Goal: Task Accomplishment & Management: Complete application form

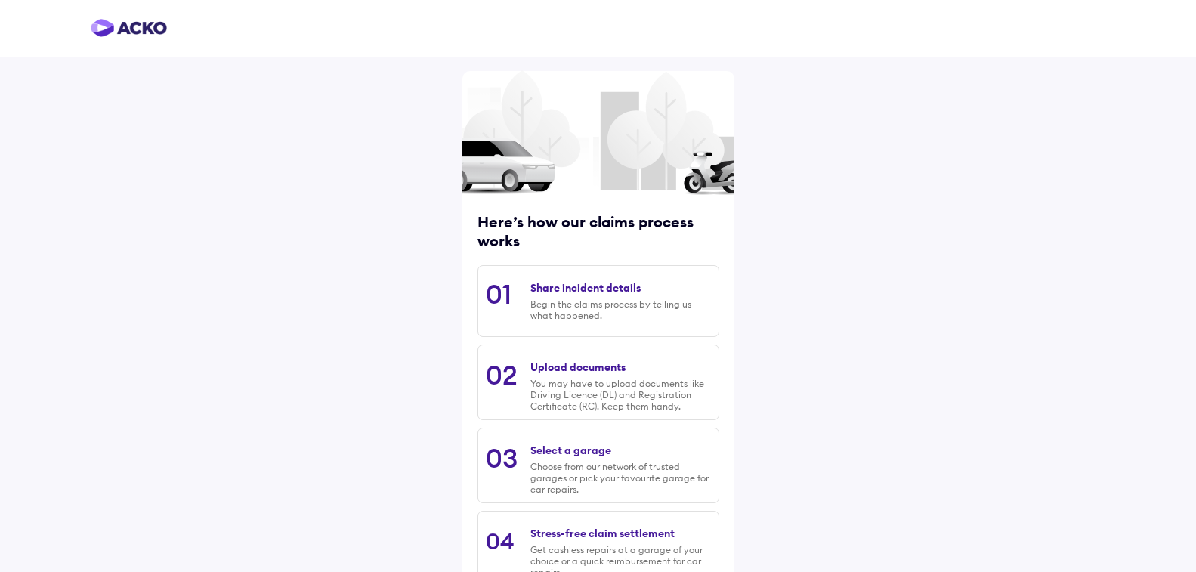
scroll to position [105, 0]
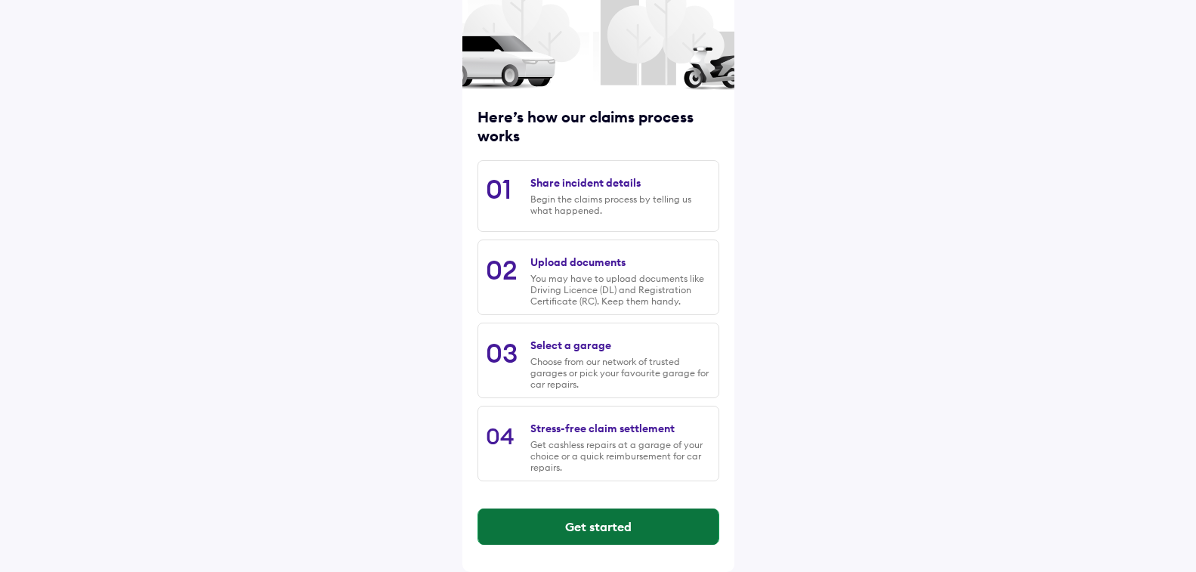
click at [557, 534] on button "Get started" at bounding box center [598, 526] width 240 height 36
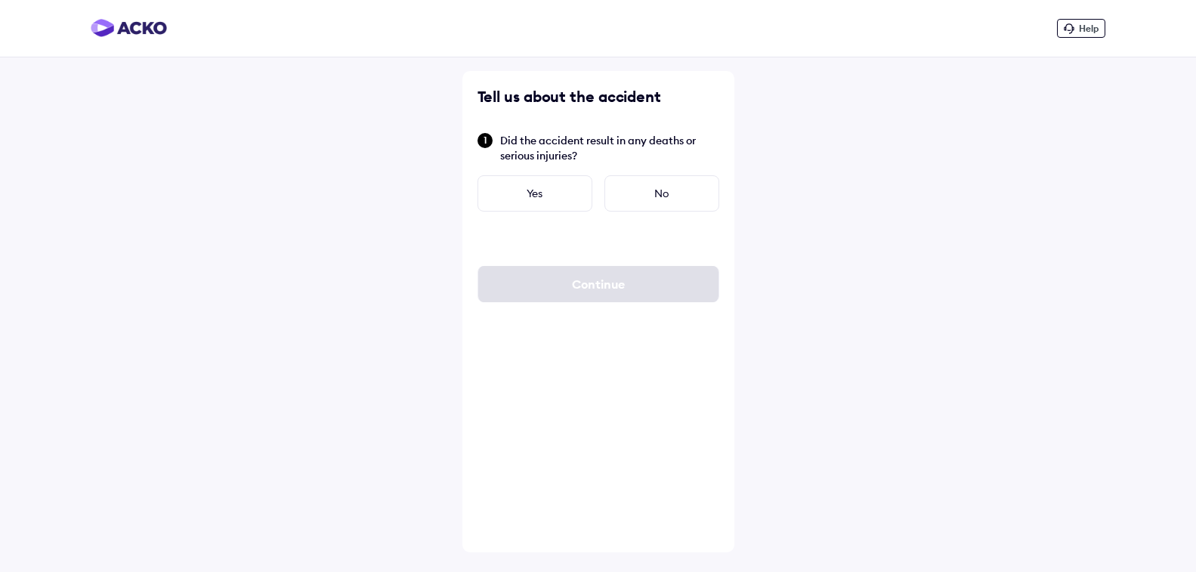
scroll to position [0, 0]
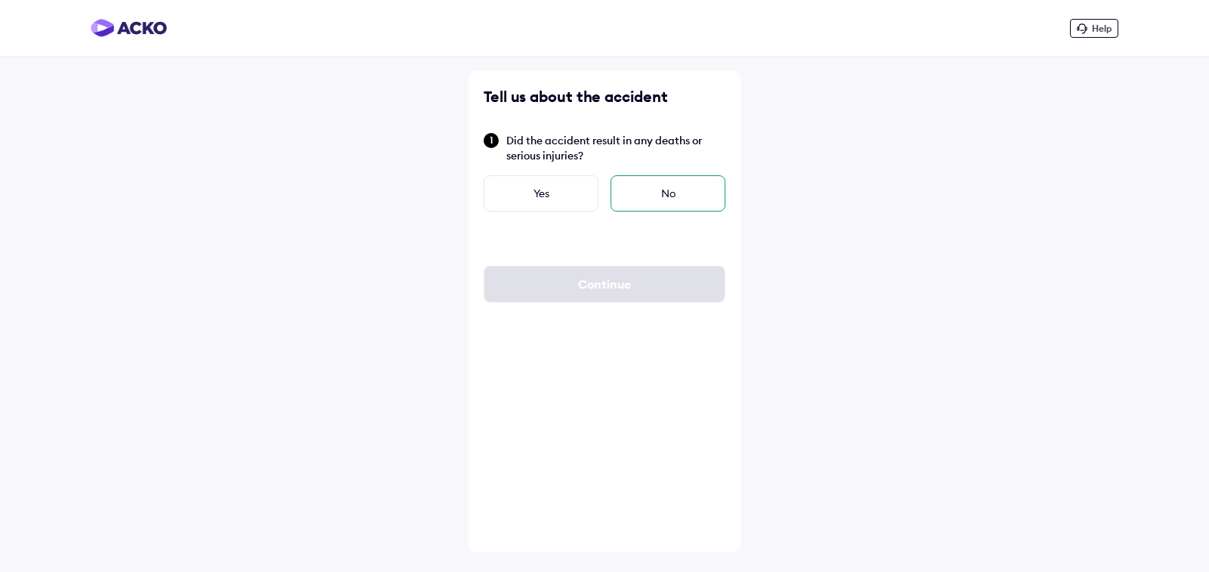
click at [639, 187] on div "No" at bounding box center [667, 193] width 115 height 36
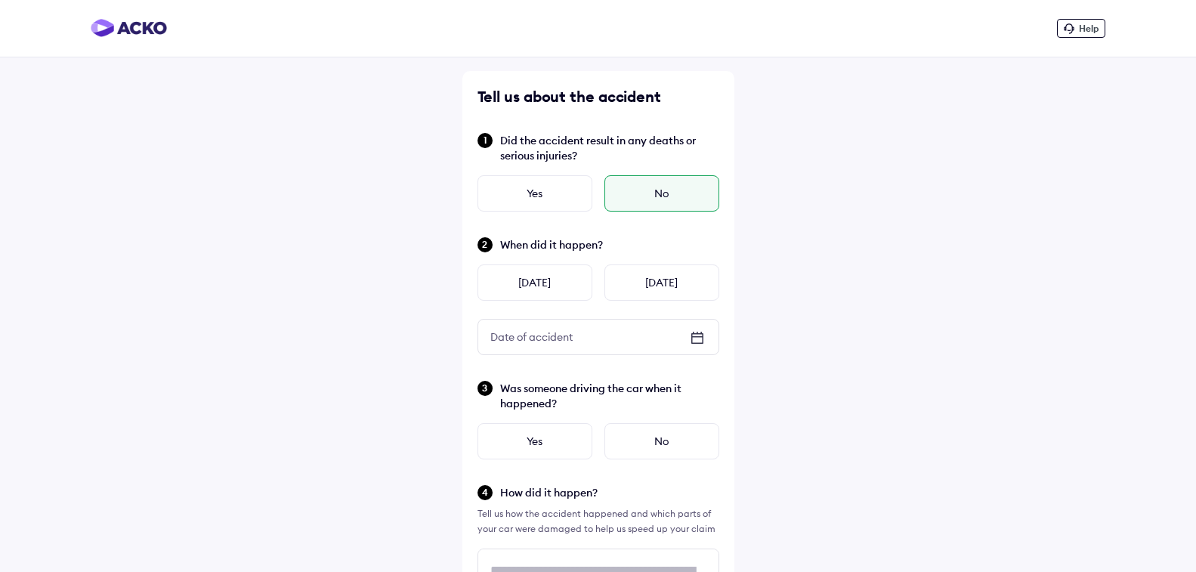
click at [700, 334] on icon at bounding box center [697, 338] width 12 height 11
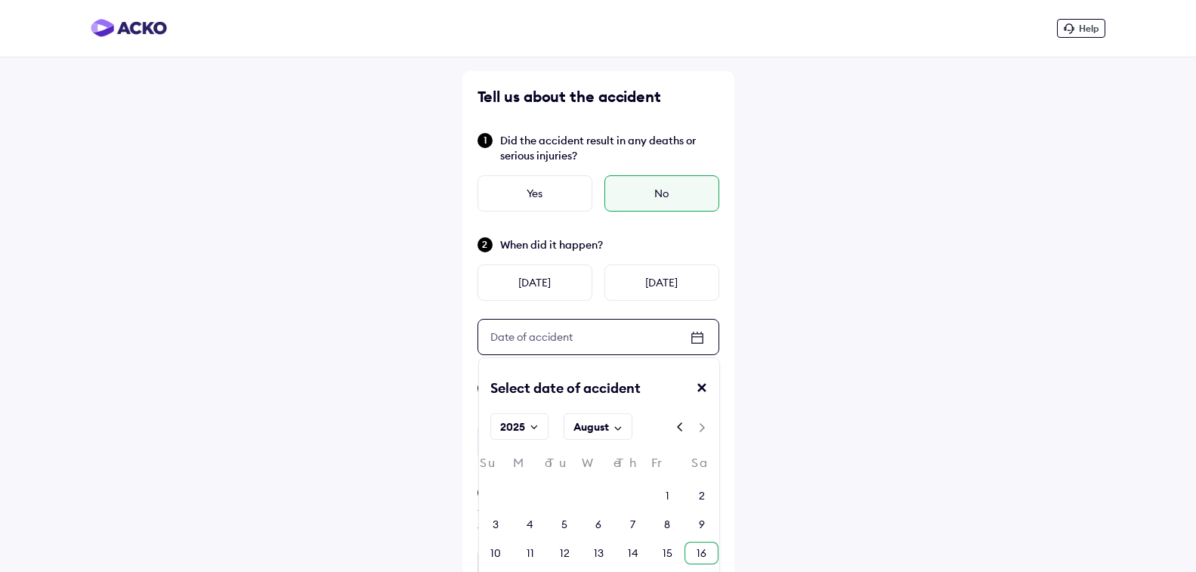
click at [697, 550] on div "16" at bounding box center [702, 552] width 10 height 15
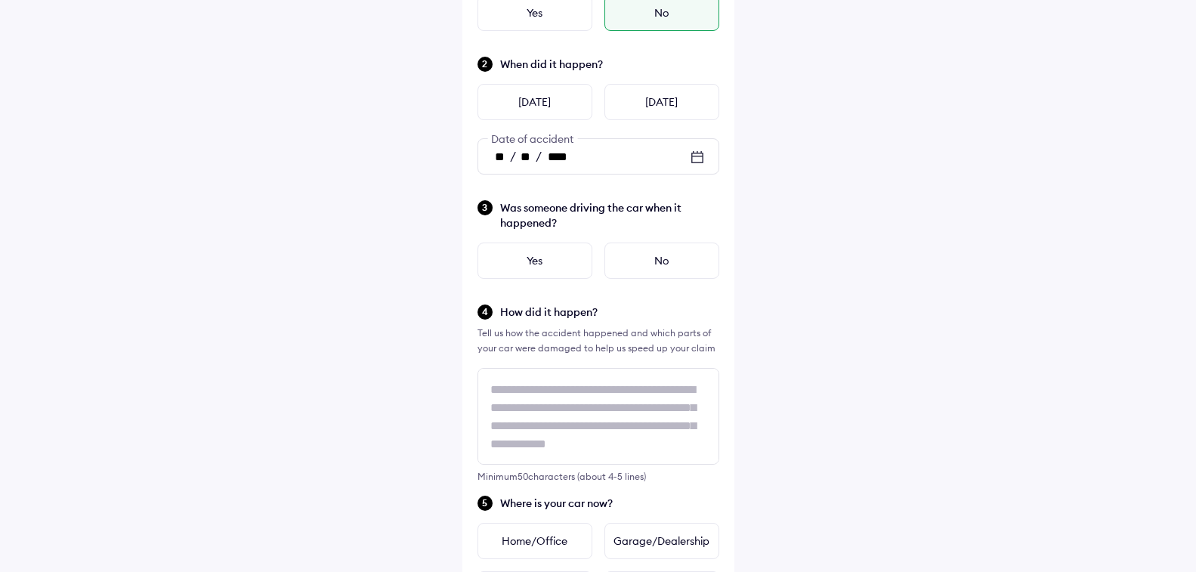
scroll to position [184, 0]
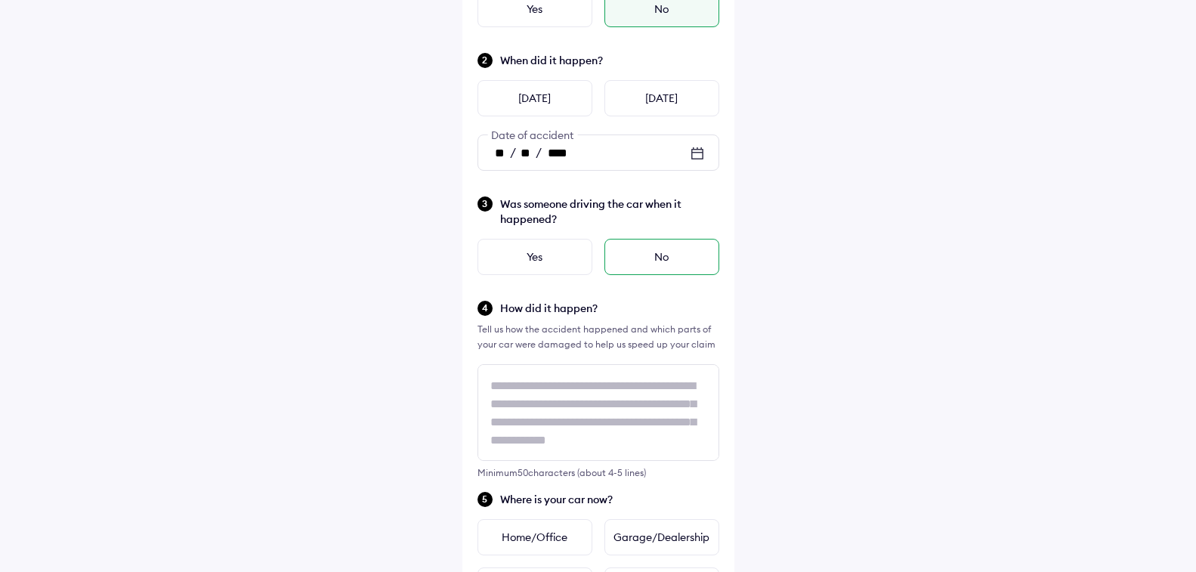
click at [638, 256] on div "No" at bounding box center [661, 257] width 115 height 36
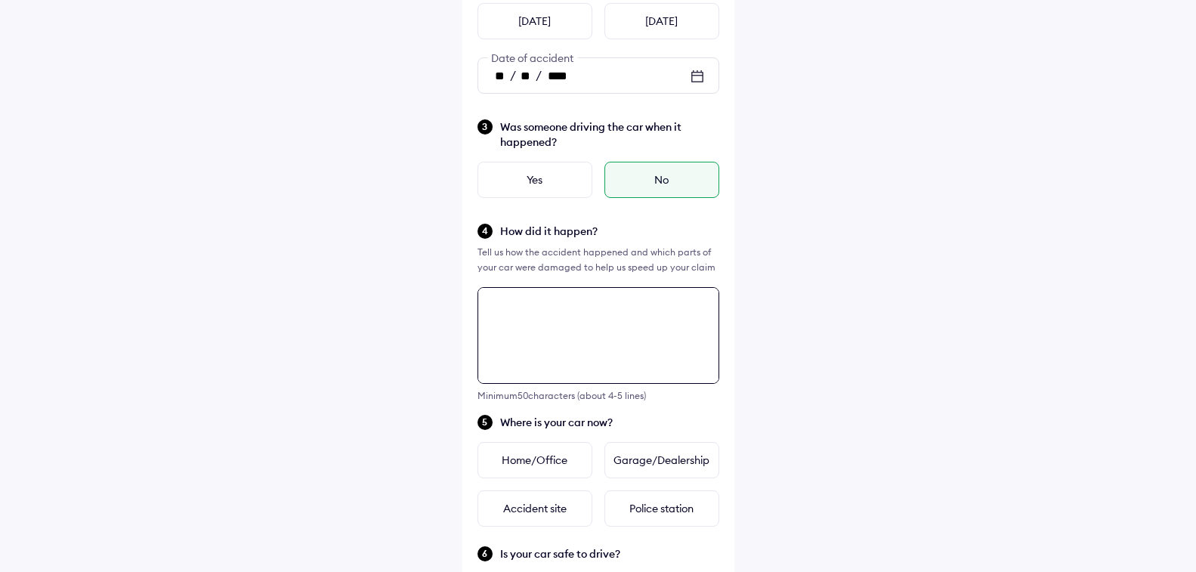
click at [584, 378] on textarea at bounding box center [598, 335] width 242 height 97
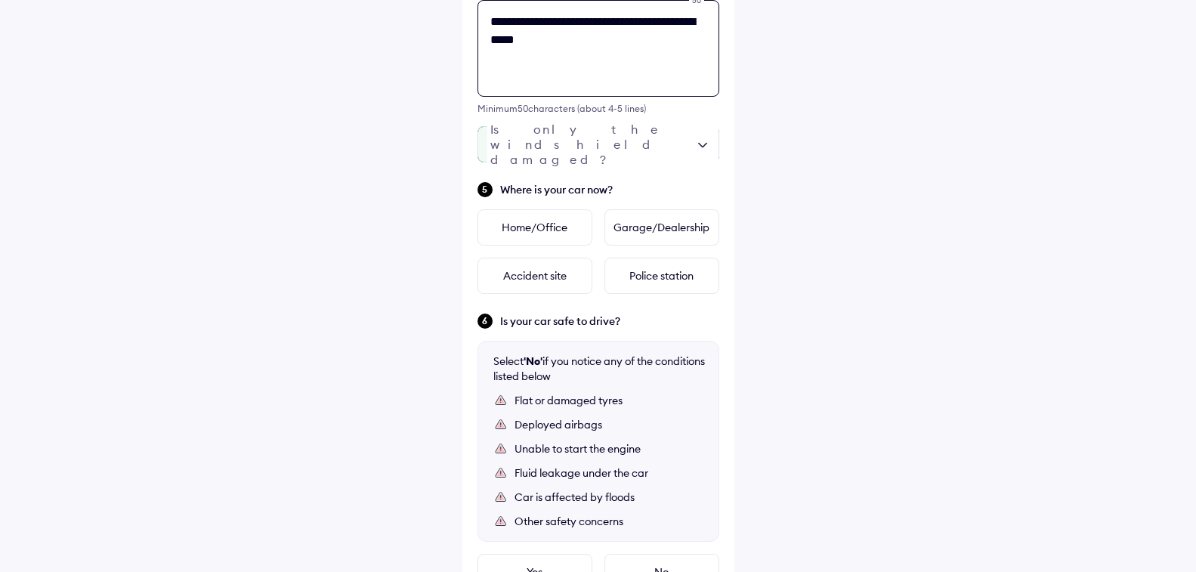
type textarea "**********"
click at [704, 142] on div at bounding box center [598, 144] width 242 height 36
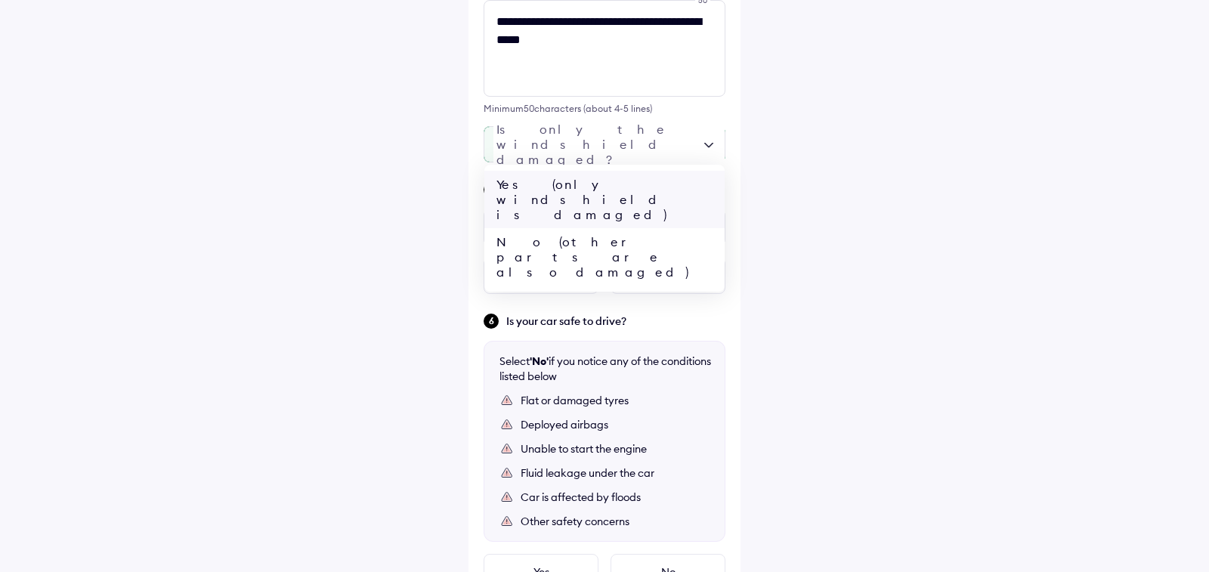
click at [654, 195] on div "Yes (only windshield is damaged)" at bounding box center [604, 199] width 240 height 57
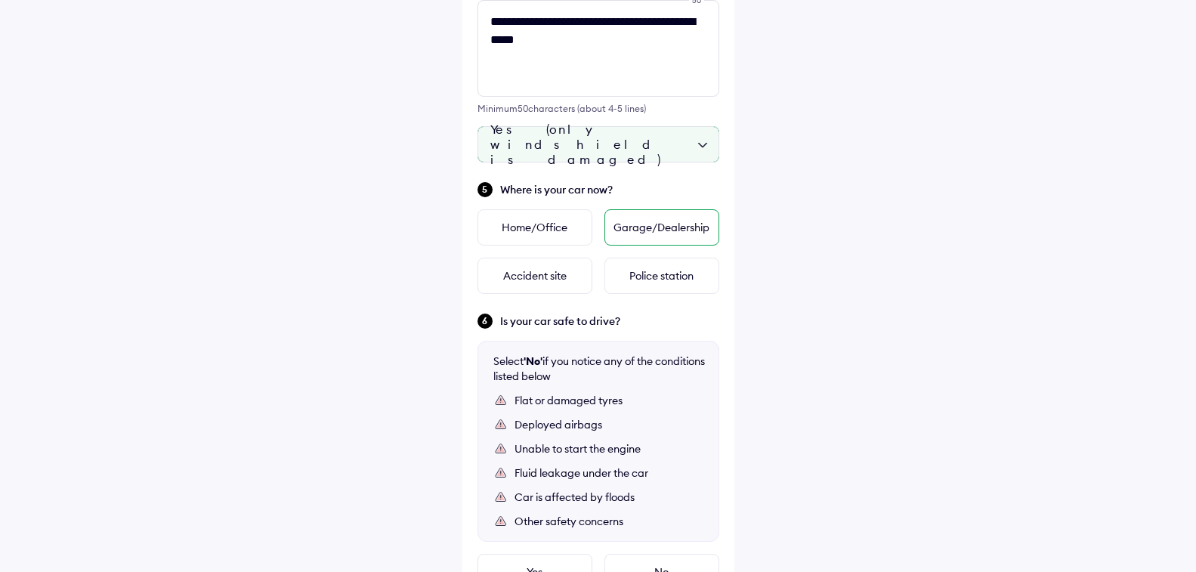
click at [647, 233] on div "Garage/Dealership" at bounding box center [661, 227] width 115 height 36
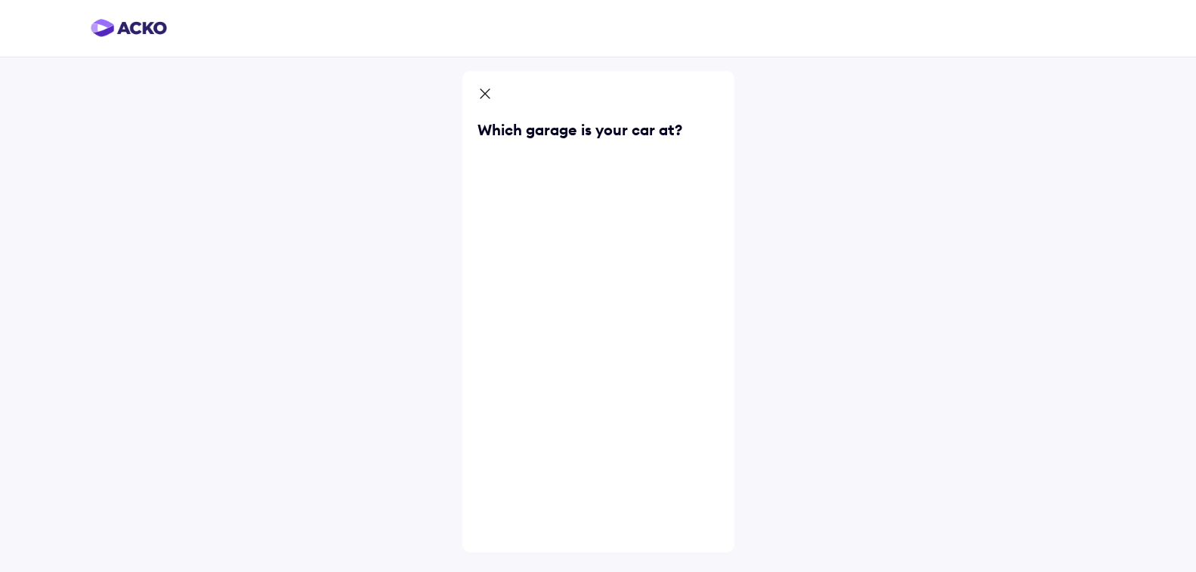
scroll to position [0, 0]
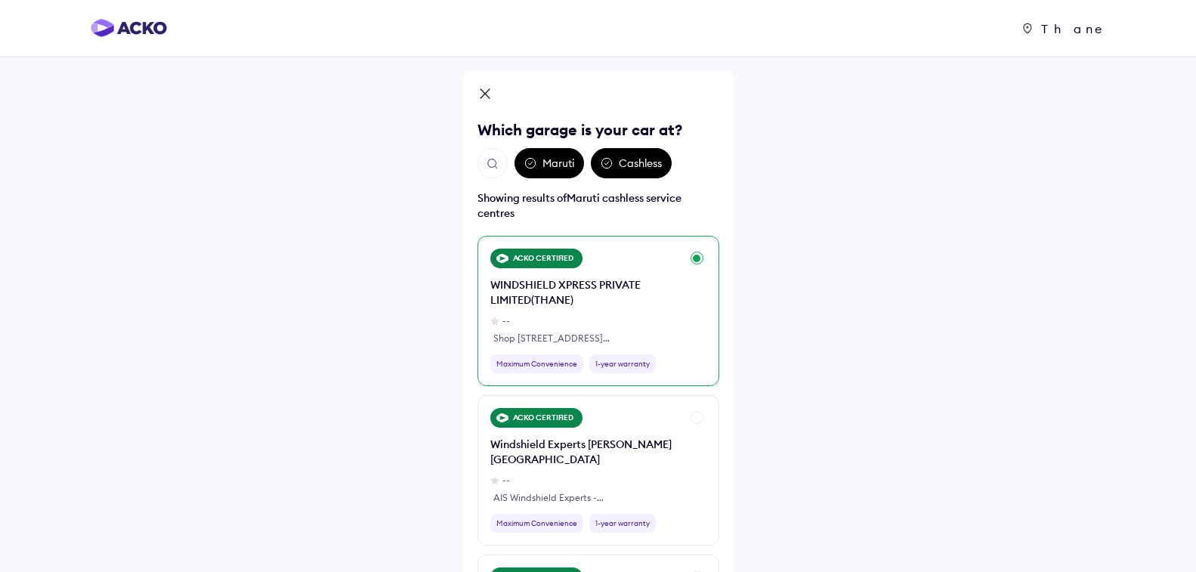
click at [697, 259] on div "ACKO CERTIFIED WINDSHIELD XPRESS PRIVATE LIMITED(THANE) -- Shop [STREET_ADDRESS…" at bounding box center [598, 311] width 242 height 150
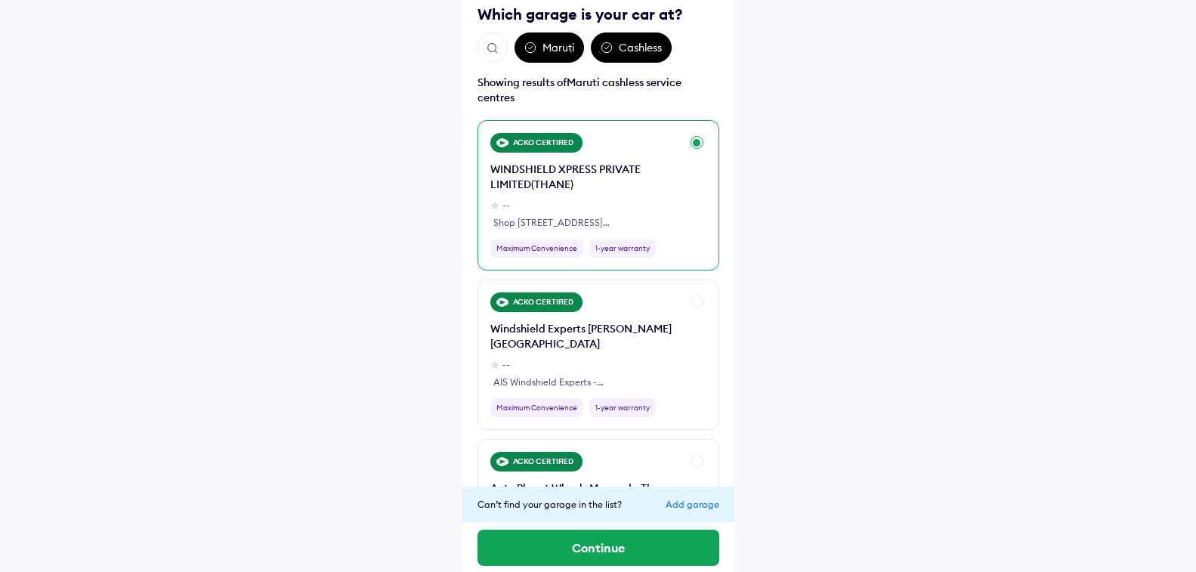
scroll to position [125, 0]
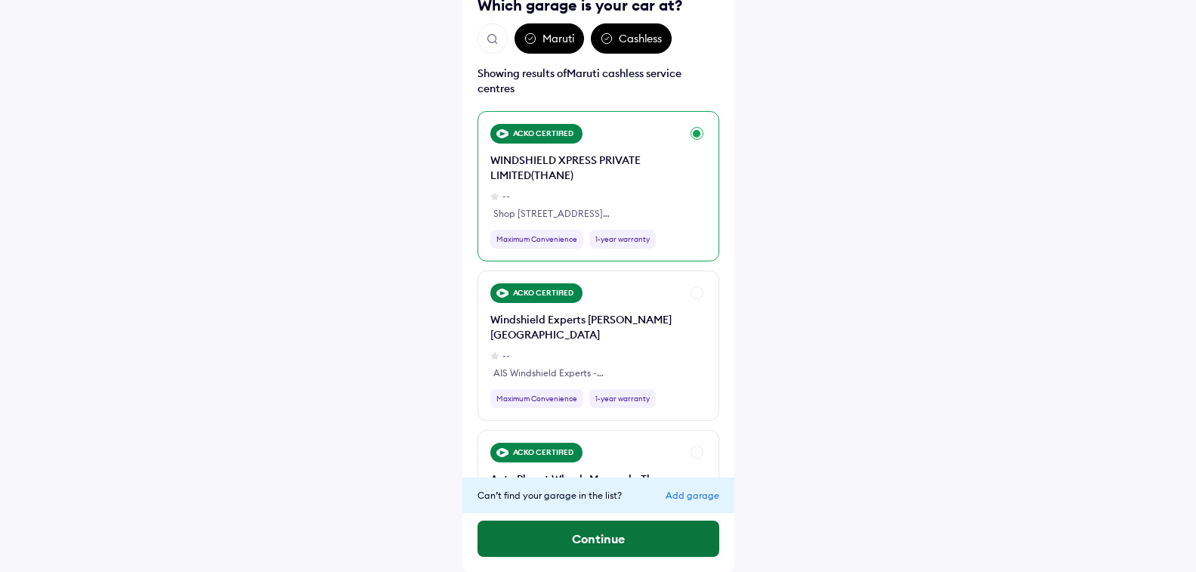
click at [535, 540] on button "Continue" at bounding box center [598, 538] width 242 height 36
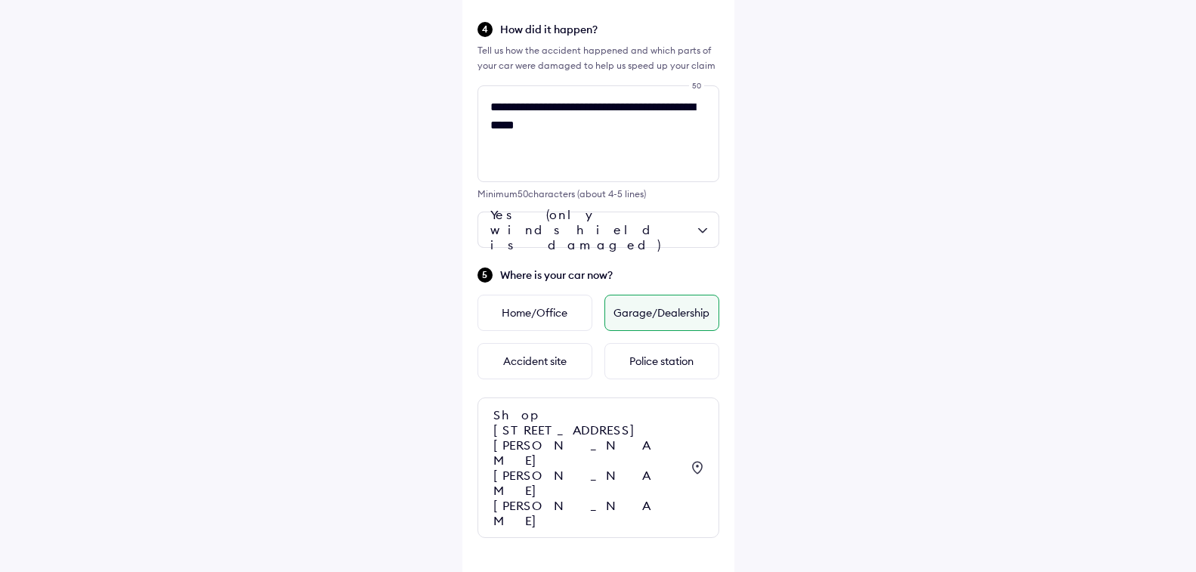
scroll to position [529, 0]
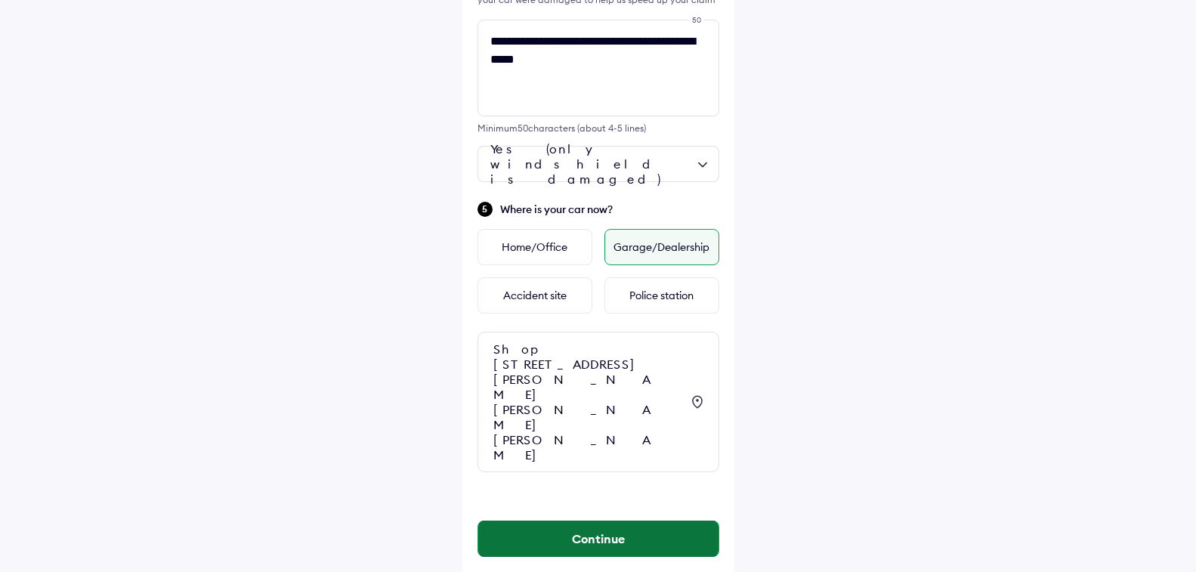
click at [570, 520] on button "Continue" at bounding box center [598, 538] width 240 height 36
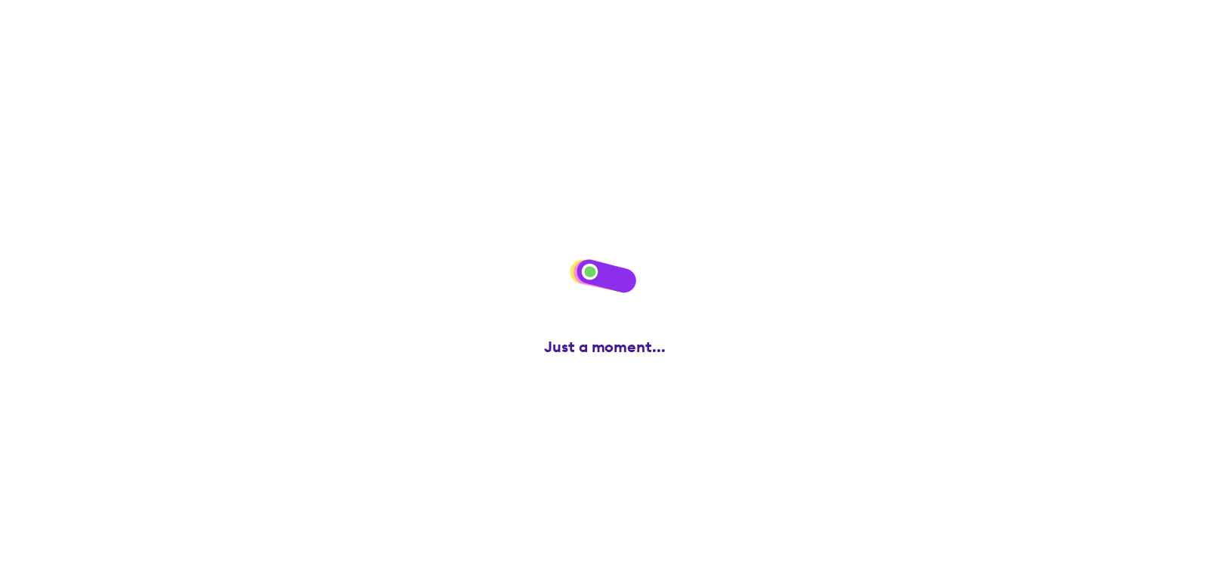
scroll to position [0, 0]
